Goal: Task Accomplishment & Management: Manage account settings

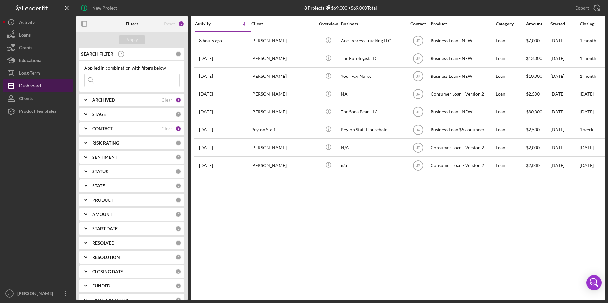
click at [34, 89] on div "Dashboard" at bounding box center [30, 86] width 22 height 14
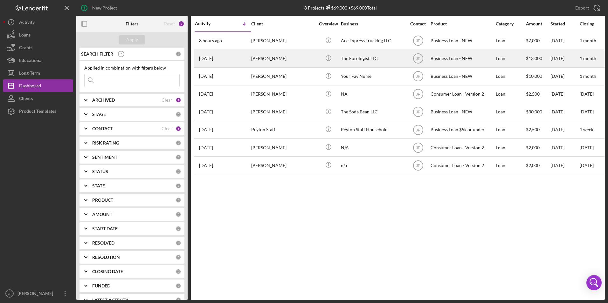
click at [234, 56] on div "[DATE] [PERSON_NAME]" at bounding box center [223, 58] width 56 height 17
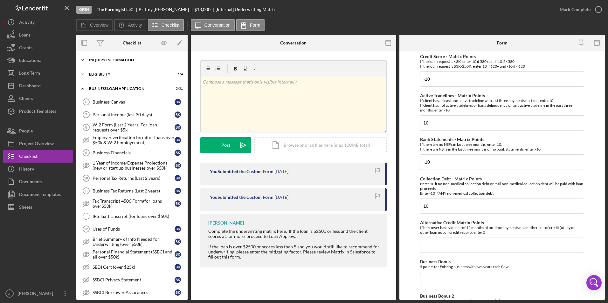
click at [90, 63] on div "Icon/Expander INQUIRY INFORMATION 5 / 11" at bounding box center [131, 60] width 111 height 13
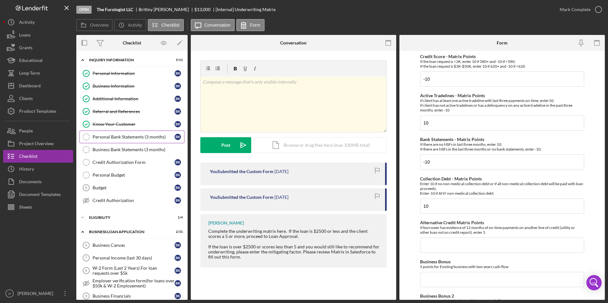
click at [133, 138] on div "Personal Bank Statements (3 months)" at bounding box center [133, 136] width 82 height 5
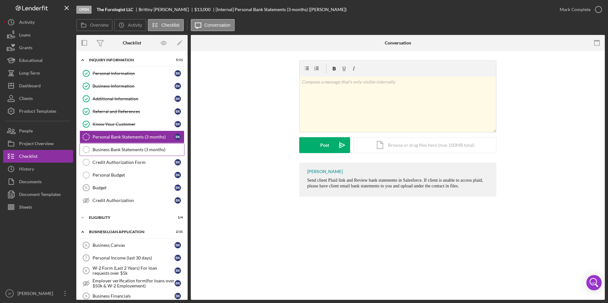
click at [136, 152] on div "Business Bank Statements (3 months)" at bounding box center [138, 149] width 92 height 5
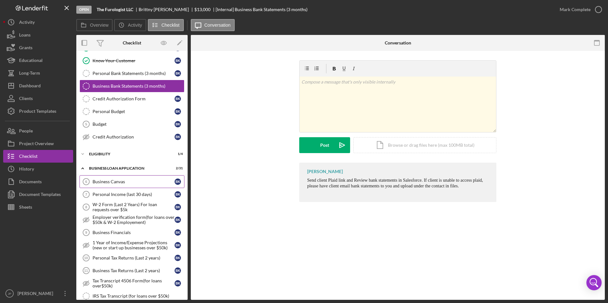
scroll to position [95, 0]
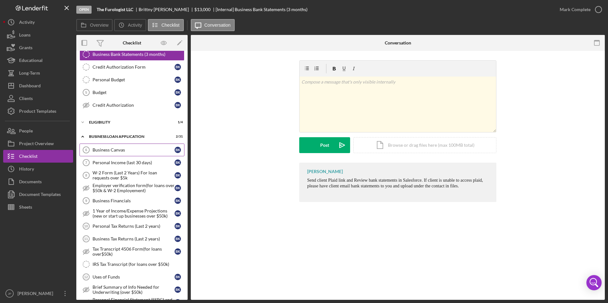
click at [90, 147] on icon "Business Canvas 6" at bounding box center [86, 150] width 16 height 16
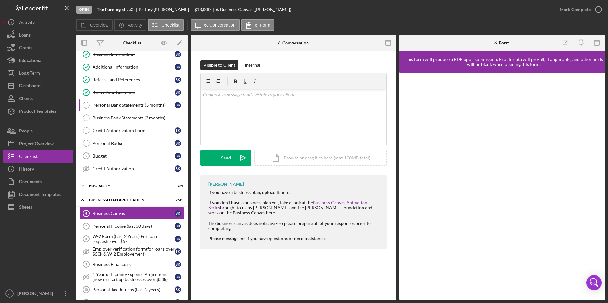
scroll to position [64, 0]
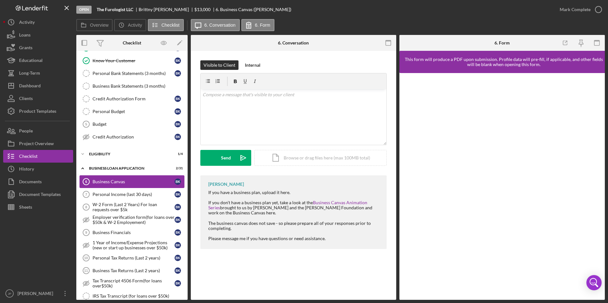
click at [102, 184] on div "Business Canvas" at bounding box center [133, 181] width 82 height 5
click at [130, 194] on div "Personal Income (last 30 days)" at bounding box center [133, 194] width 82 height 5
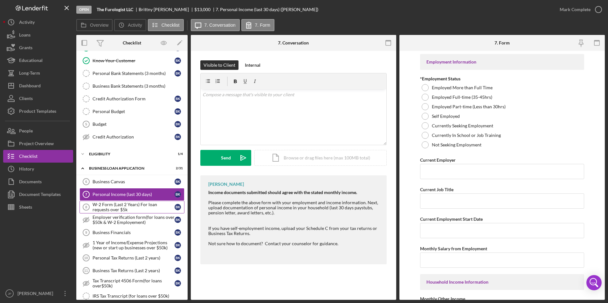
click at [103, 204] on div "W-2 Form (Last 2 Years) For loan requests over $5k" at bounding box center [133, 207] width 82 height 10
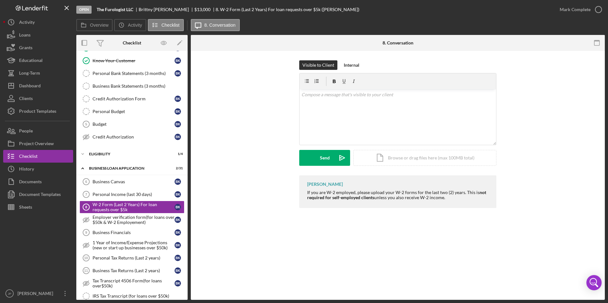
drag, startPoint x: 307, startPoint y: 193, endPoint x: 447, endPoint y: 198, distance: 139.9
click at [447, 198] on div "If you are W-2 employed, please upload your W-2 forms for the last two (2) year…" at bounding box center [398, 195] width 183 height 10
copy div "If you are W-2 employed, please upload your W-2 forms for the last two (2) year…"
click at [140, 235] on div "Business Financials" at bounding box center [133, 232] width 82 height 5
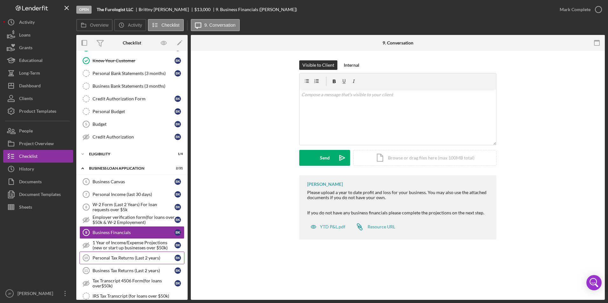
click at [107, 258] on div "Personal Tax Returns (Last 2 years)" at bounding box center [133, 257] width 82 height 5
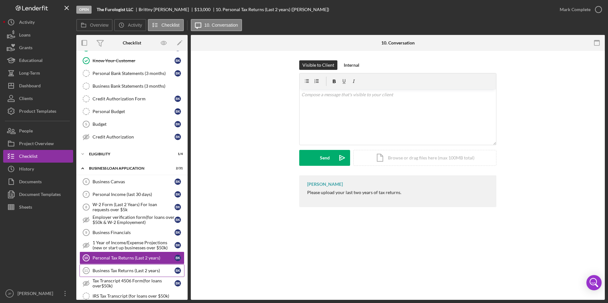
click at [110, 269] on div "Business Tax Returns (Last 2 years)" at bounding box center [133, 270] width 82 height 5
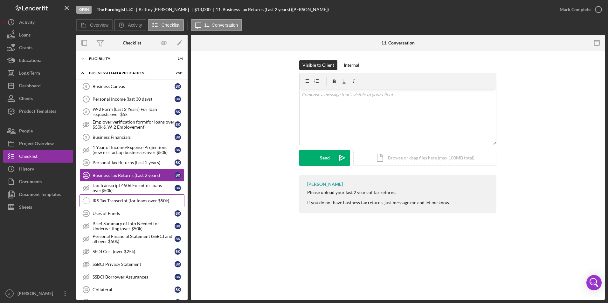
scroll to position [191, 0]
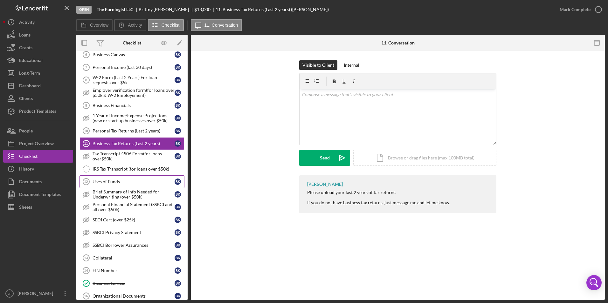
click at [119, 182] on div "Uses of Funds" at bounding box center [133, 181] width 82 height 5
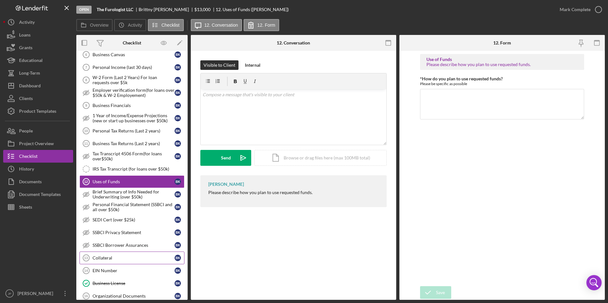
click at [98, 263] on link "Collateral 13 Collateral B K" at bounding box center [131, 258] width 105 height 13
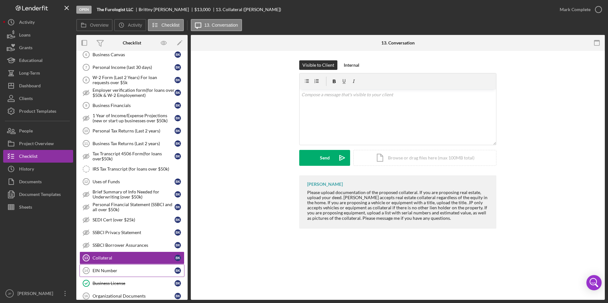
click at [95, 271] on div "EIN Number" at bounding box center [133, 270] width 82 height 5
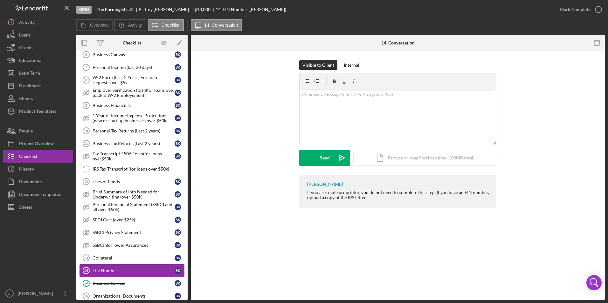
scroll to position [254, 0]
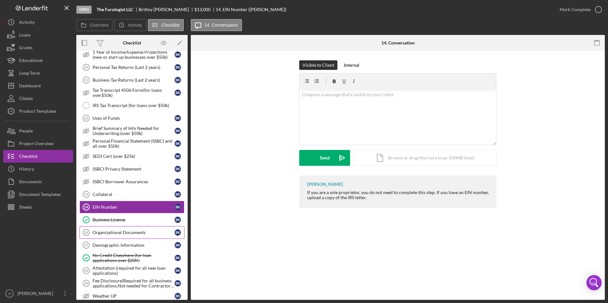
click at [116, 238] on link "Organizational Documents 16 Organizational Documents B K" at bounding box center [131, 232] width 105 height 13
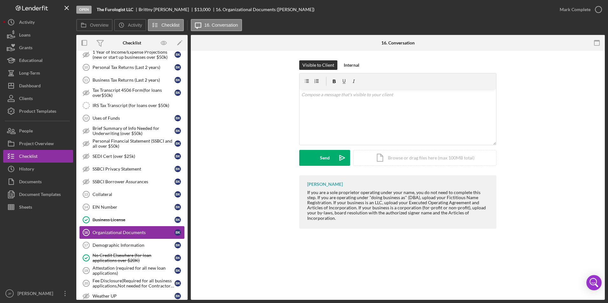
click at [116, 237] on link "Organizational Documents 16 Organizational Documents B K" at bounding box center [131, 232] width 105 height 13
click at [126, 243] on div "Demographic Information" at bounding box center [133, 245] width 82 height 5
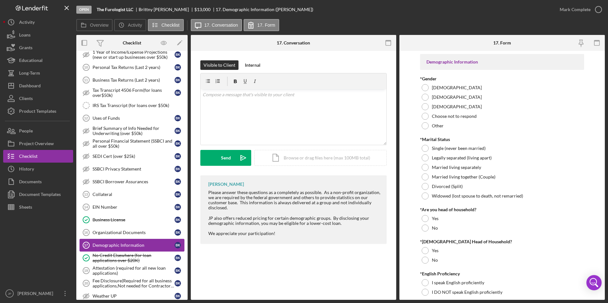
scroll to position [286, 0]
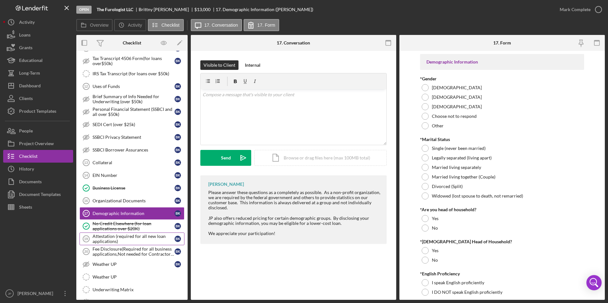
click at [129, 244] on link "Attestation (required for all new loan applications) 19 Attestation (required f…" at bounding box center [131, 239] width 105 height 13
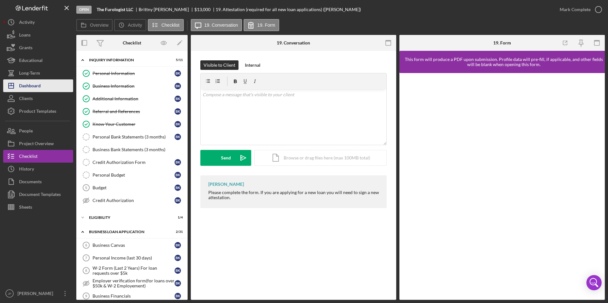
click at [23, 84] on div "Dashboard" at bounding box center [30, 86] width 22 height 14
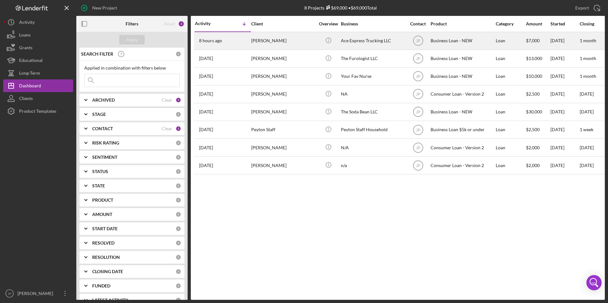
click at [270, 44] on div "[PERSON_NAME]" at bounding box center [283, 40] width 64 height 17
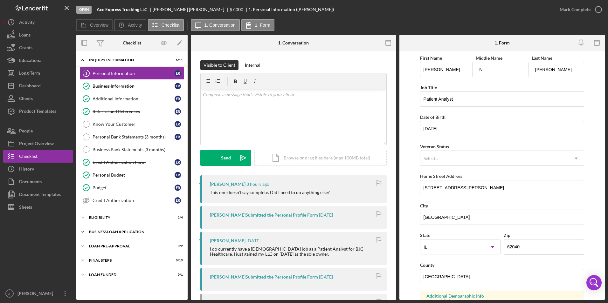
click at [85, 231] on icon "Icon/Expander" at bounding box center [82, 232] width 13 height 13
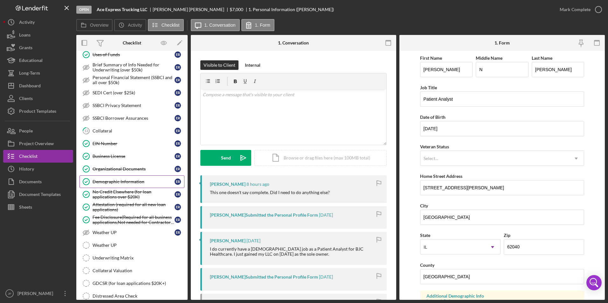
scroll to position [350, 0]
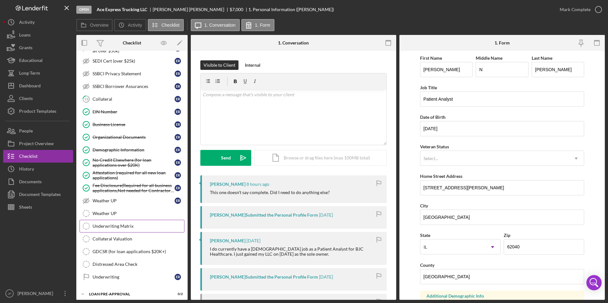
click at [125, 230] on link "Underwriting Matrix Underwriting Matrix" at bounding box center [131, 226] width 105 height 13
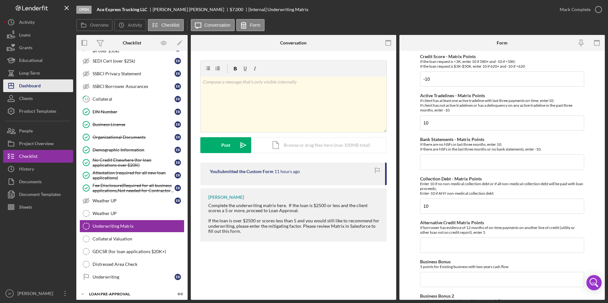
click at [31, 87] on div "Dashboard" at bounding box center [30, 86] width 22 height 14
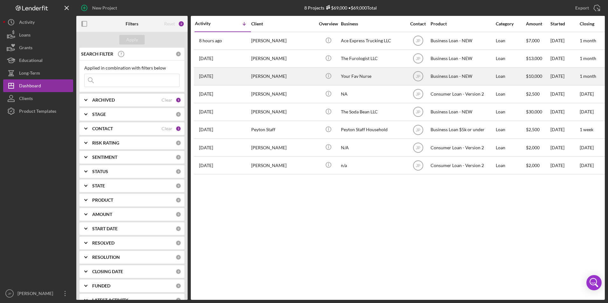
click at [277, 80] on div "[PERSON_NAME]" at bounding box center [283, 76] width 64 height 17
